Goal: Task Accomplishment & Management: Manage account settings

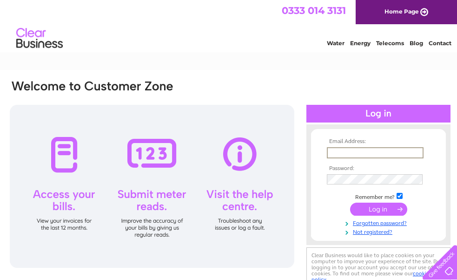
click at [338, 154] on input "text" at bounding box center [375, 152] width 97 height 11
type input "frankgt@btconnect.com"
click at [379, 206] on input "submit" at bounding box center [378, 207] width 57 height 13
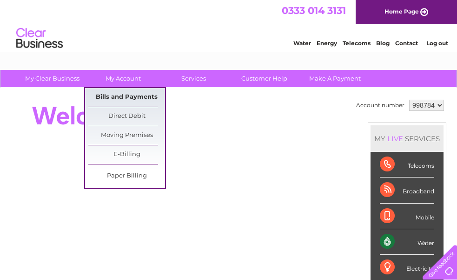
click at [130, 94] on link "Bills and Payments" at bounding box center [126, 97] width 77 height 19
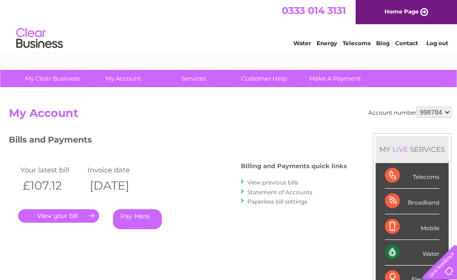
click at [54, 213] on link "." at bounding box center [58, 215] width 81 height 13
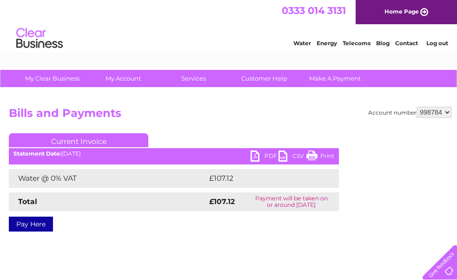
click at [255, 153] on link "PDF" at bounding box center [265, 156] width 28 height 13
